Goal: Transaction & Acquisition: Purchase product/service

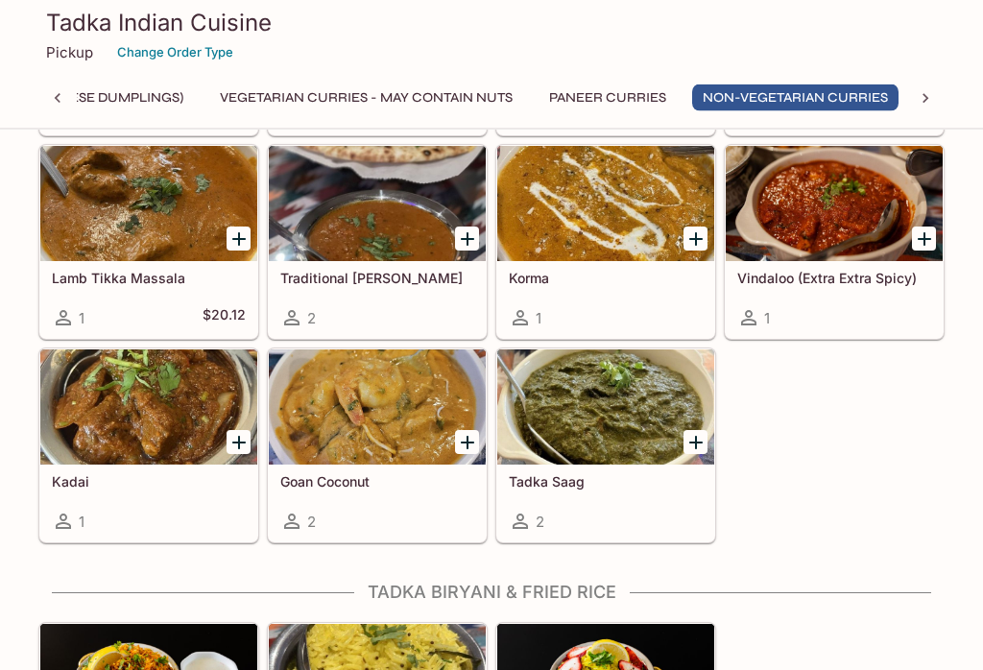
scroll to position [2472, 0]
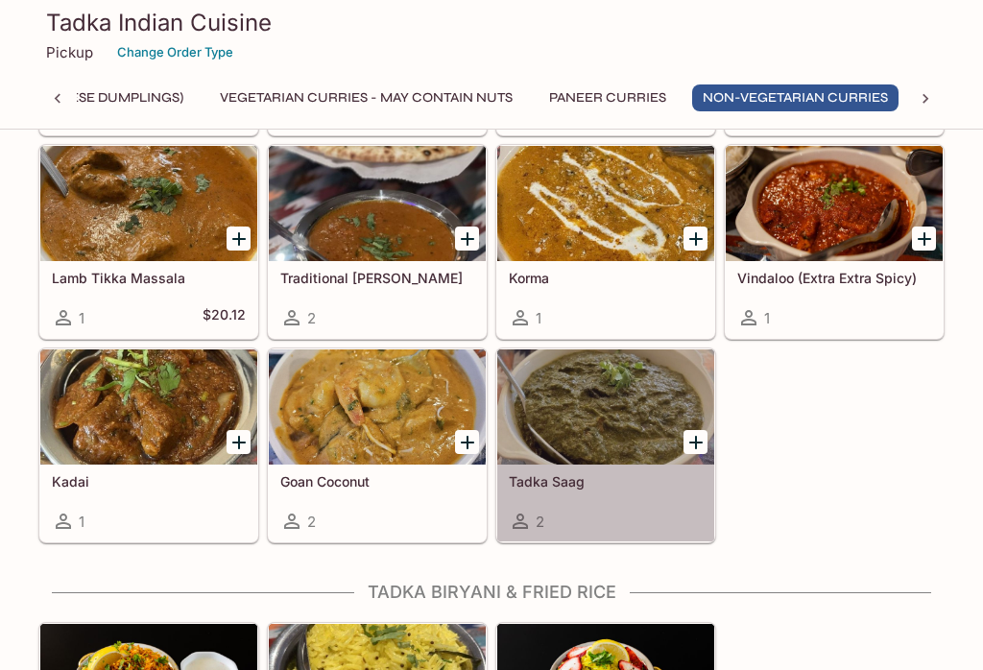
click at [572, 483] on h5 "Tadka Saag" at bounding box center [606, 481] width 194 height 16
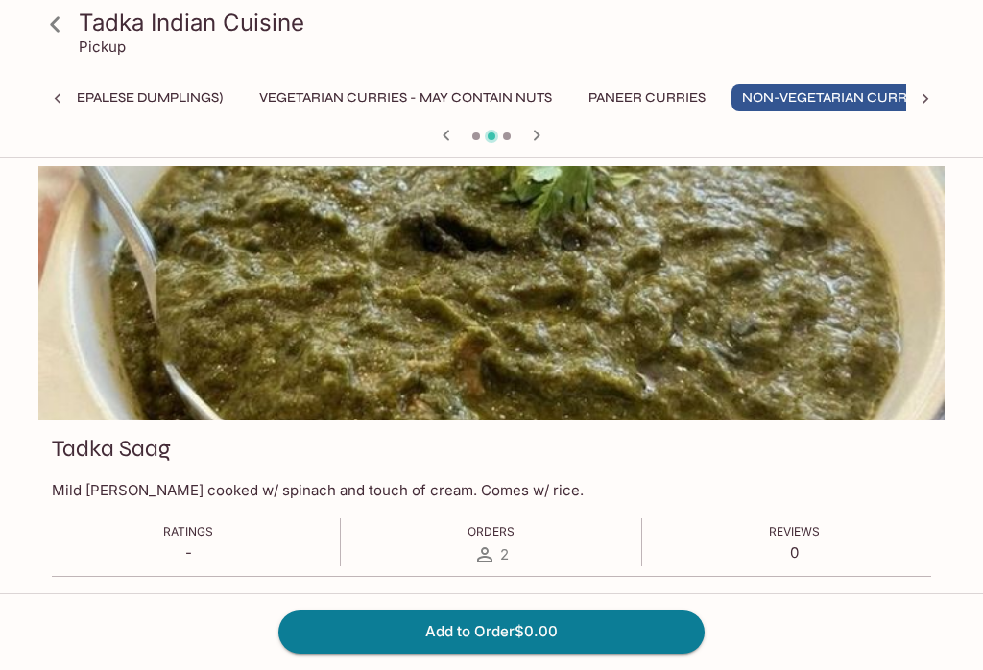
scroll to position [0, 283]
click at [60, 17] on icon at bounding box center [55, 25] width 34 height 34
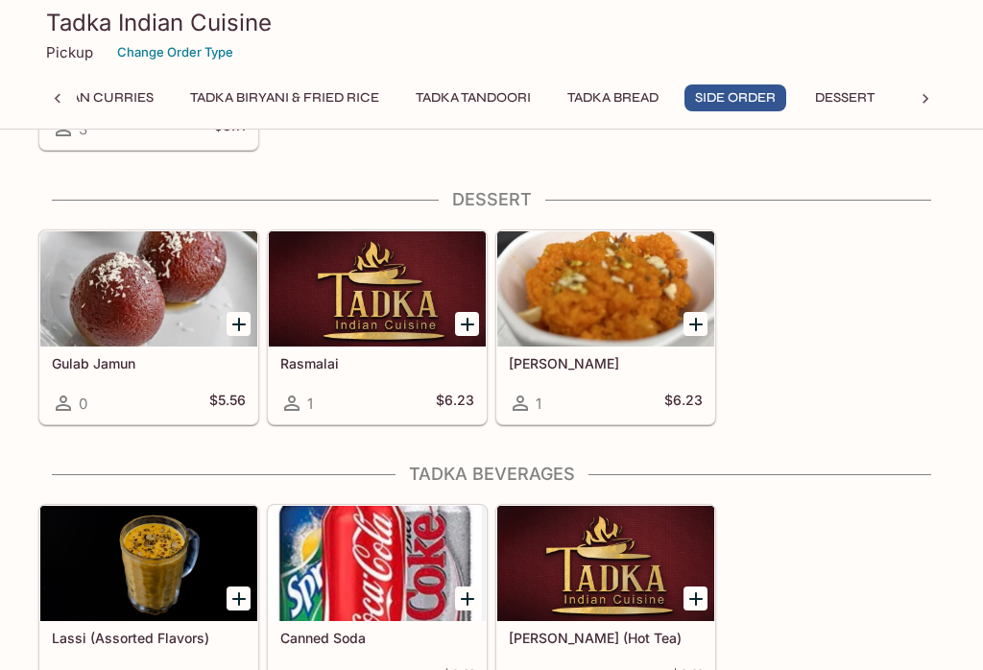
click at [122, 89] on button "Non-Vegetarian Curries" at bounding box center [61, 98] width 206 height 27
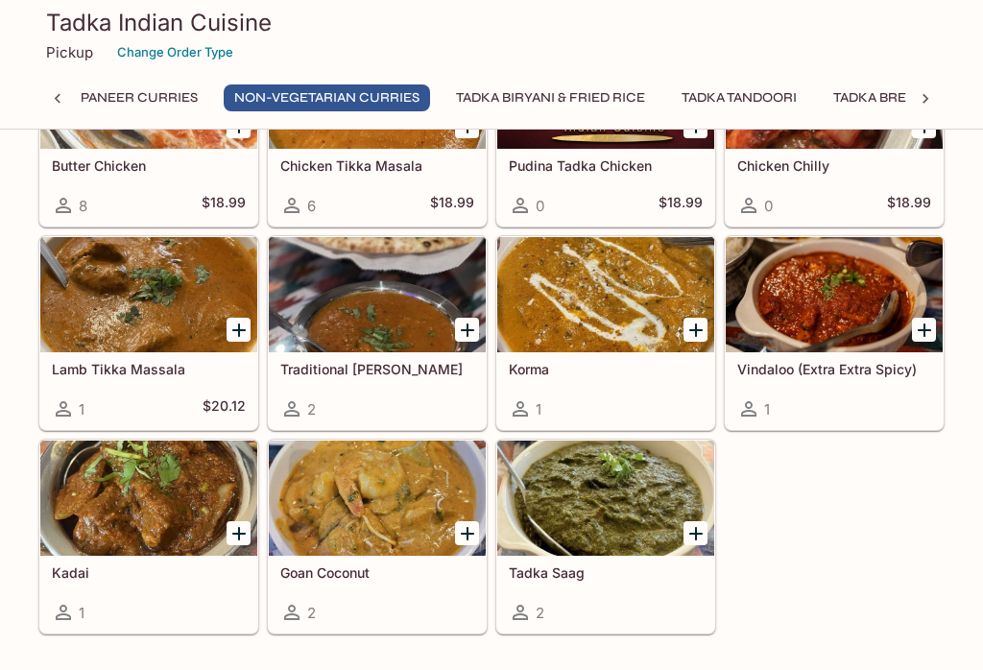
click at [358, 569] on h5 "Goan Coconut" at bounding box center [377, 573] width 194 height 16
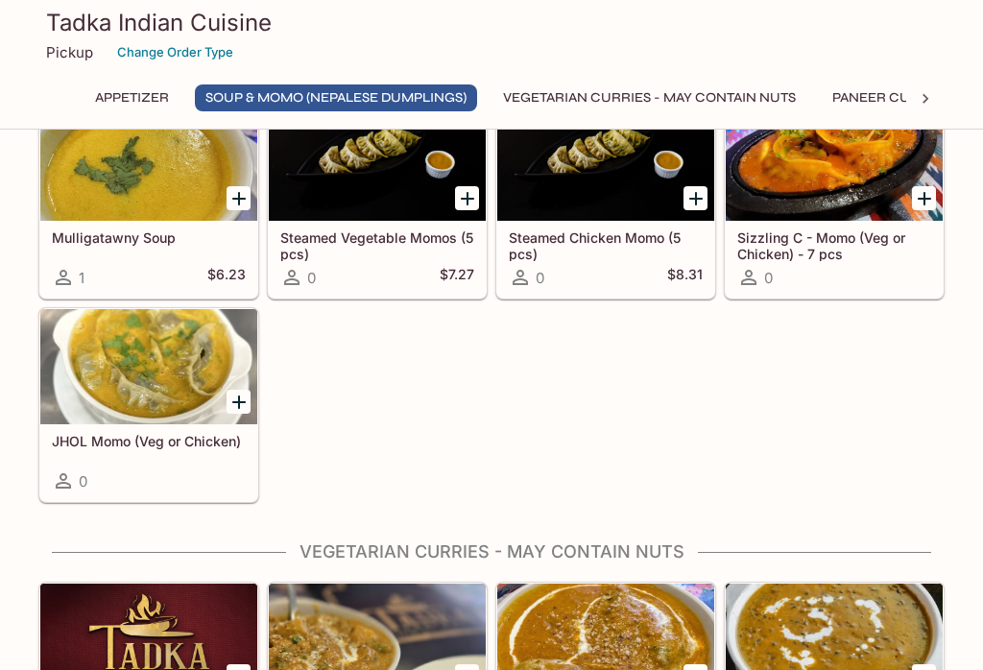
scroll to position [669, 0]
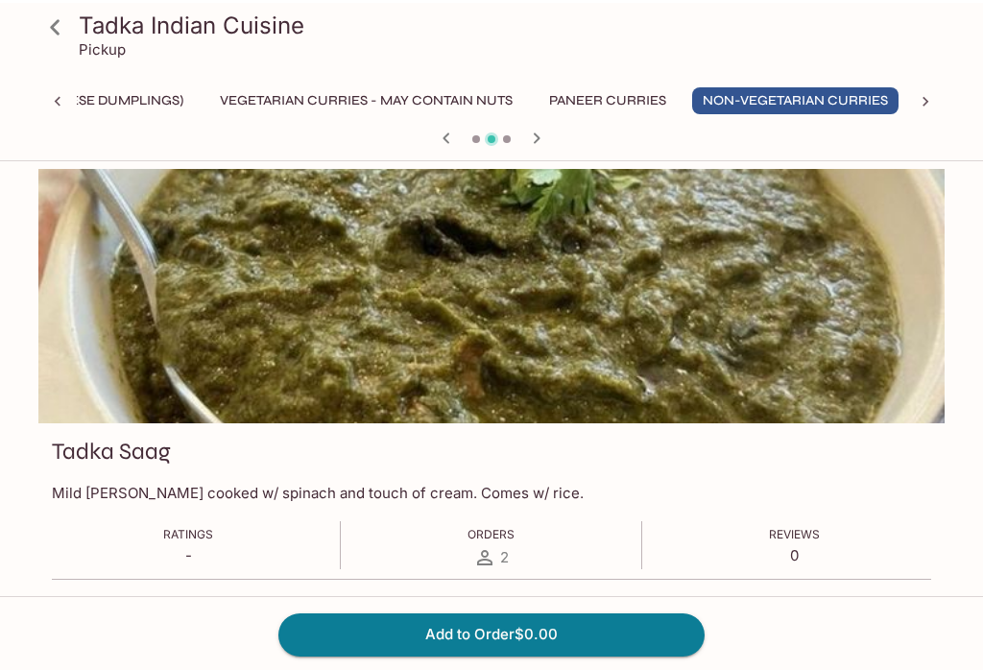
scroll to position [0, 283]
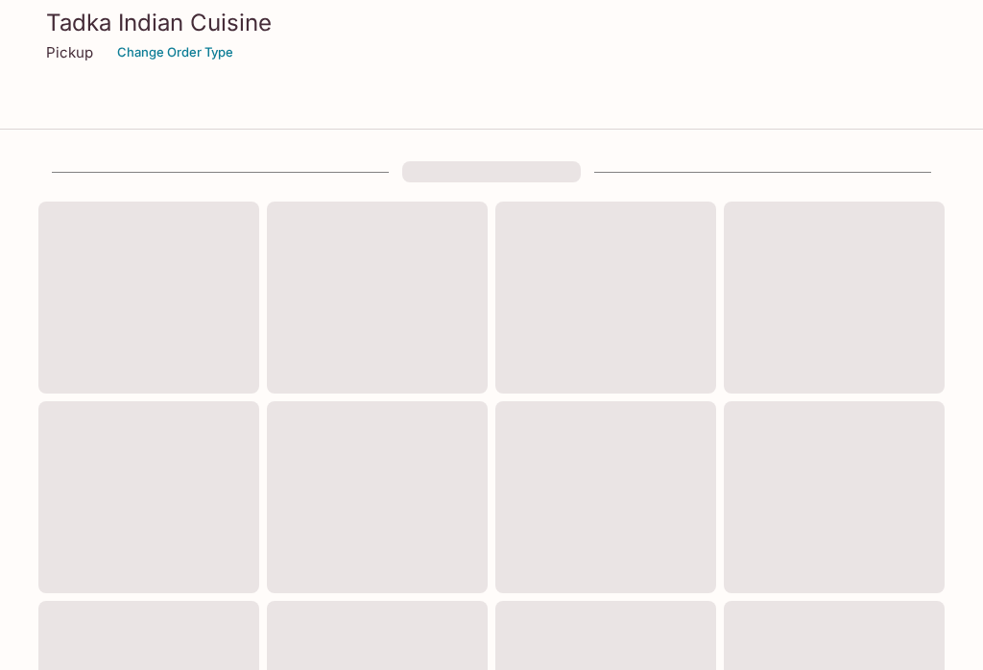
scroll to position [722, 0]
